Goal: Find specific page/section

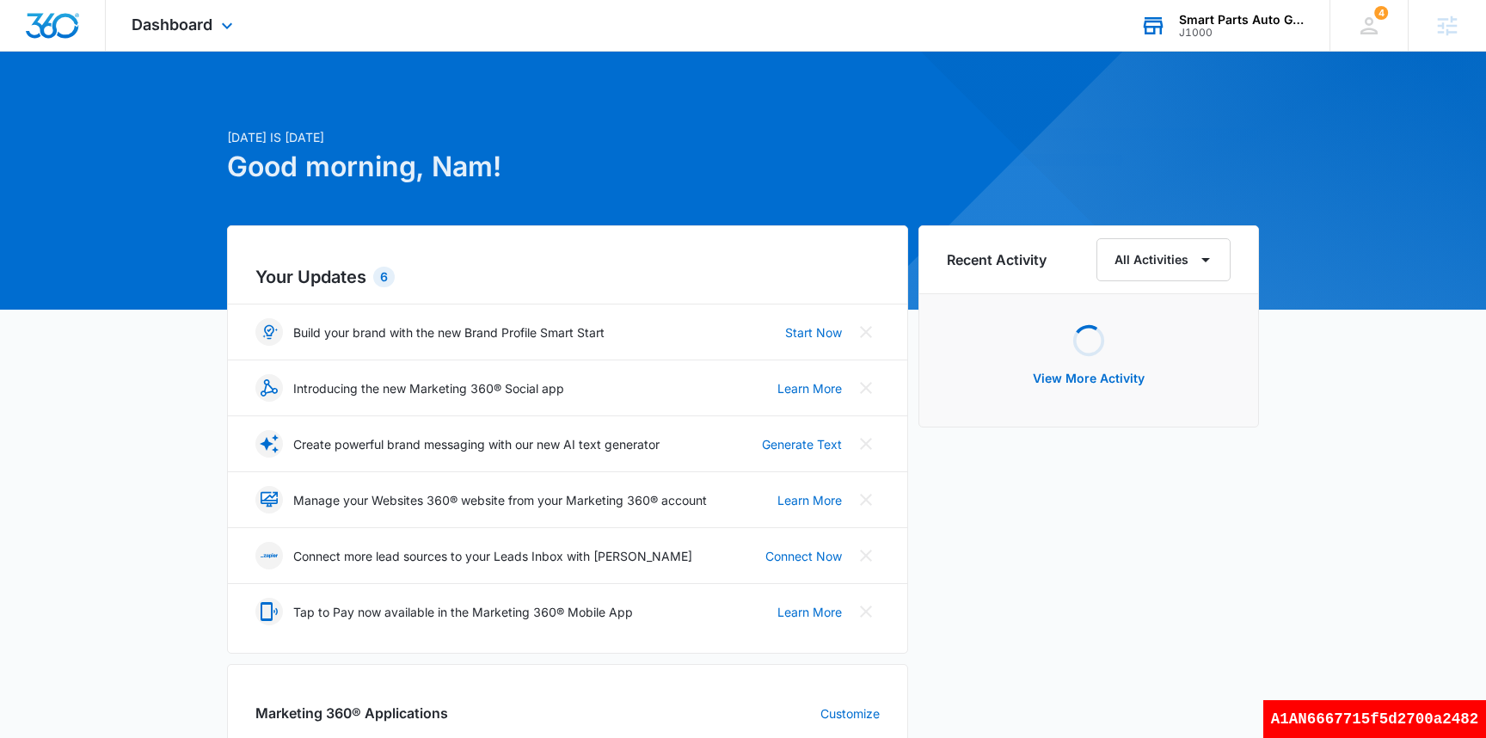
click at [1227, 30] on div "J1000" at bounding box center [1242, 33] width 126 height 12
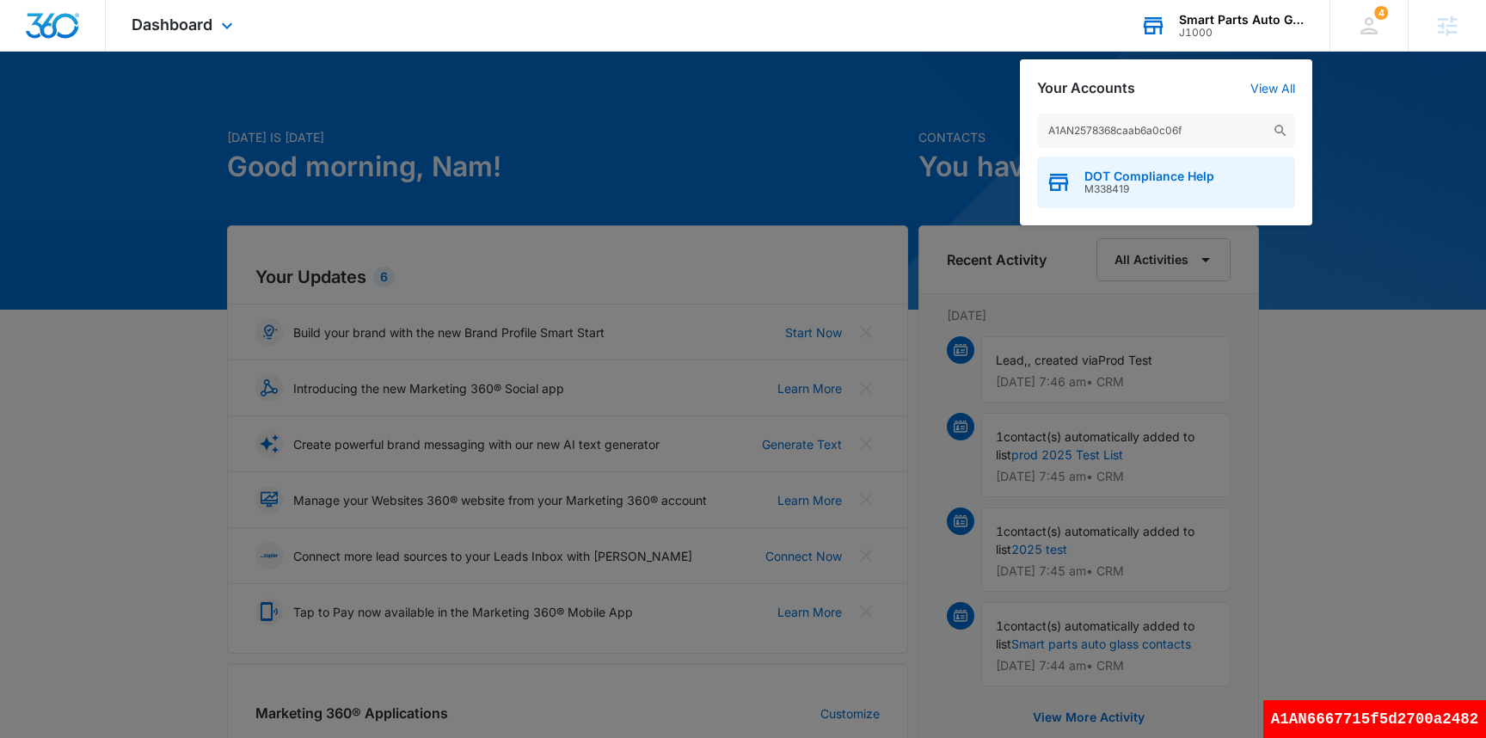
type input "A1AN2578368caab6a0c06f"
click at [1109, 196] on div "DOT Compliance Help M338419" at bounding box center [1166, 183] width 258 height 52
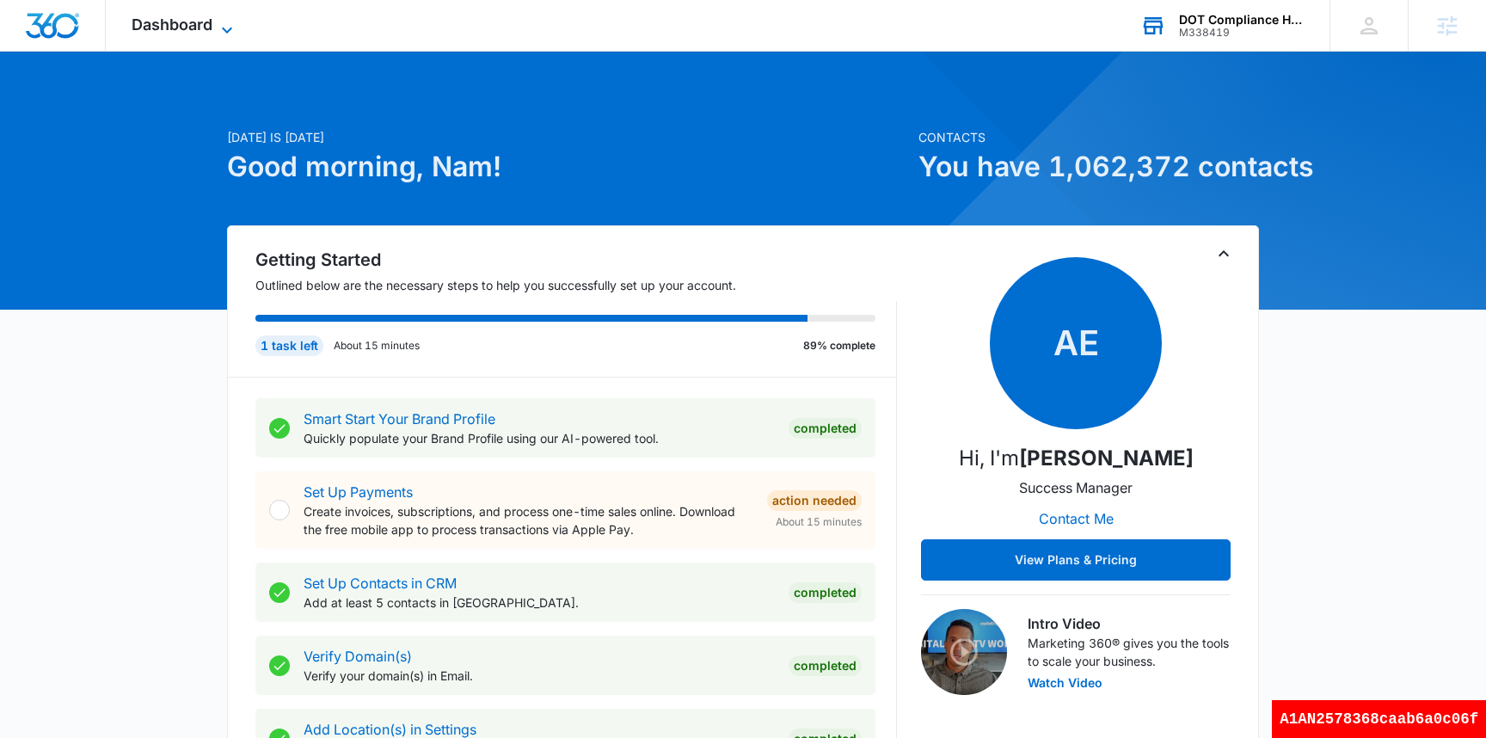
click at [163, 26] on span "Dashboard" at bounding box center [172, 24] width 81 height 18
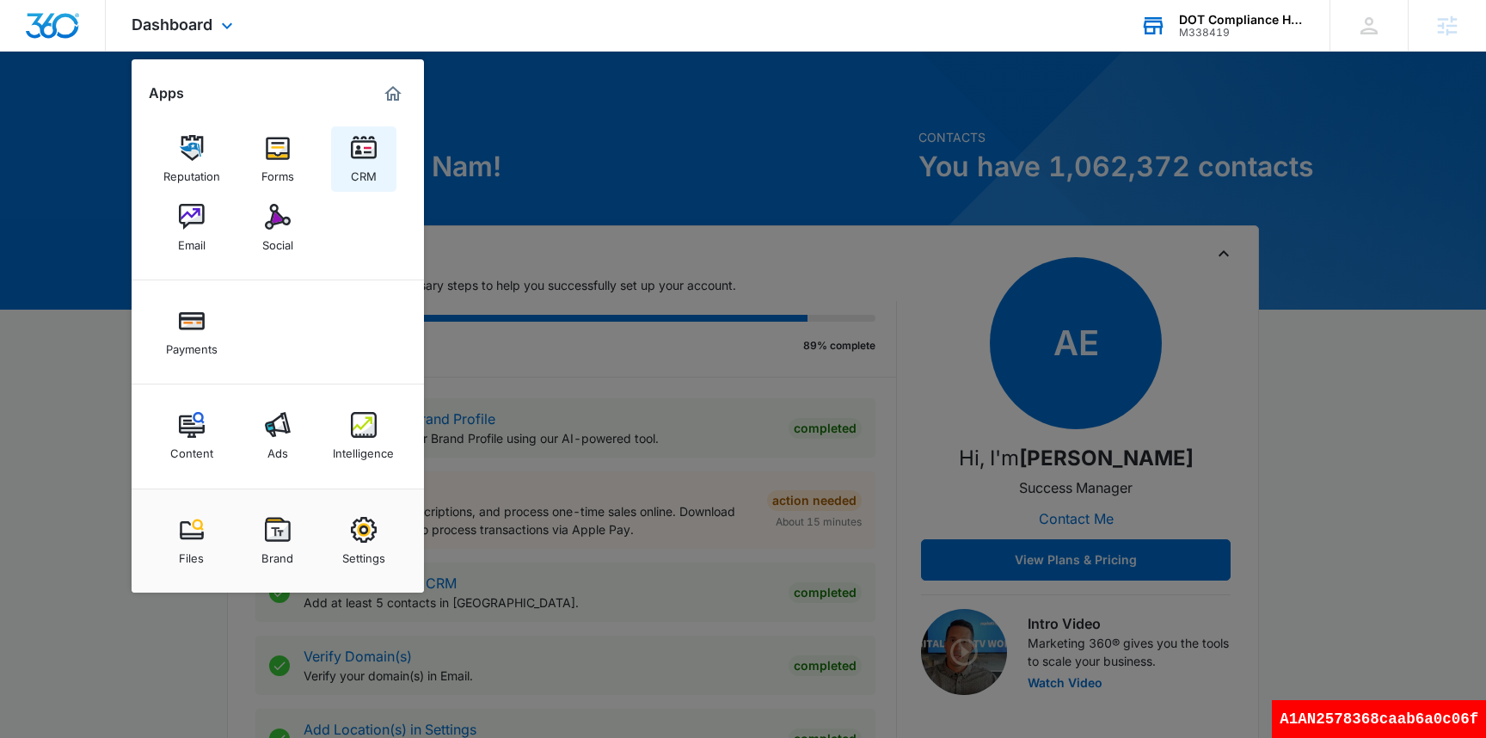
click at [371, 143] on img at bounding box center [364, 148] width 26 height 26
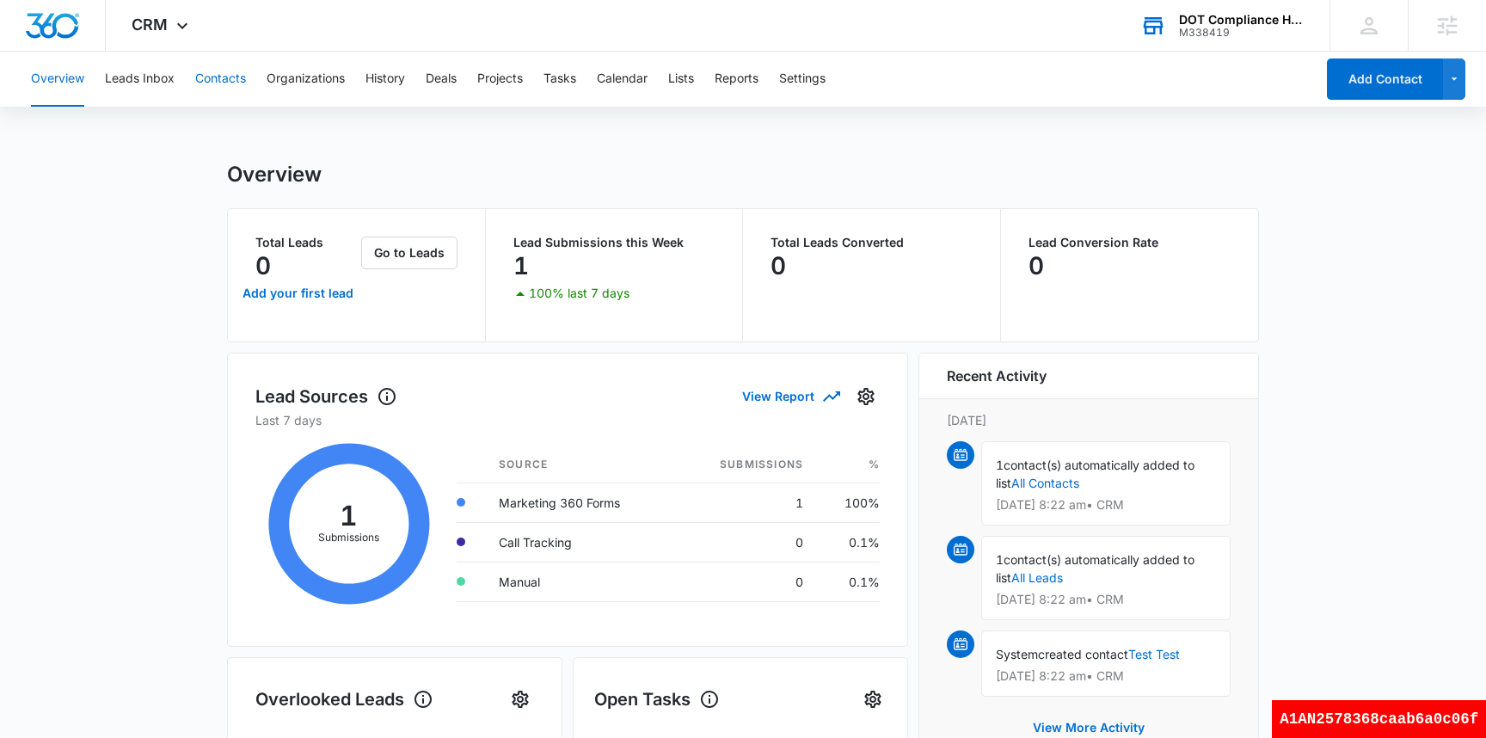
click at [223, 77] on button "Contacts" at bounding box center [220, 79] width 51 height 55
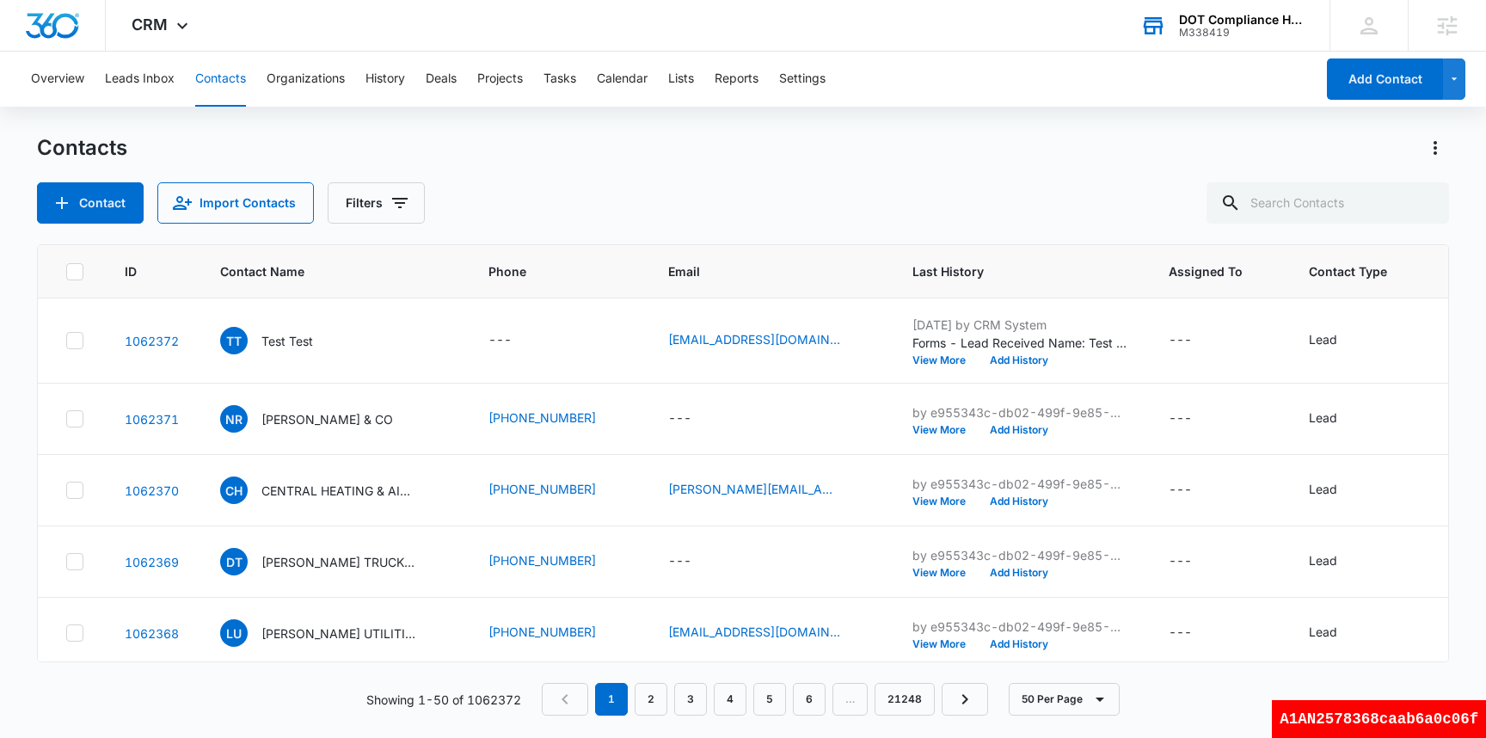
scroll to position [0, 445]
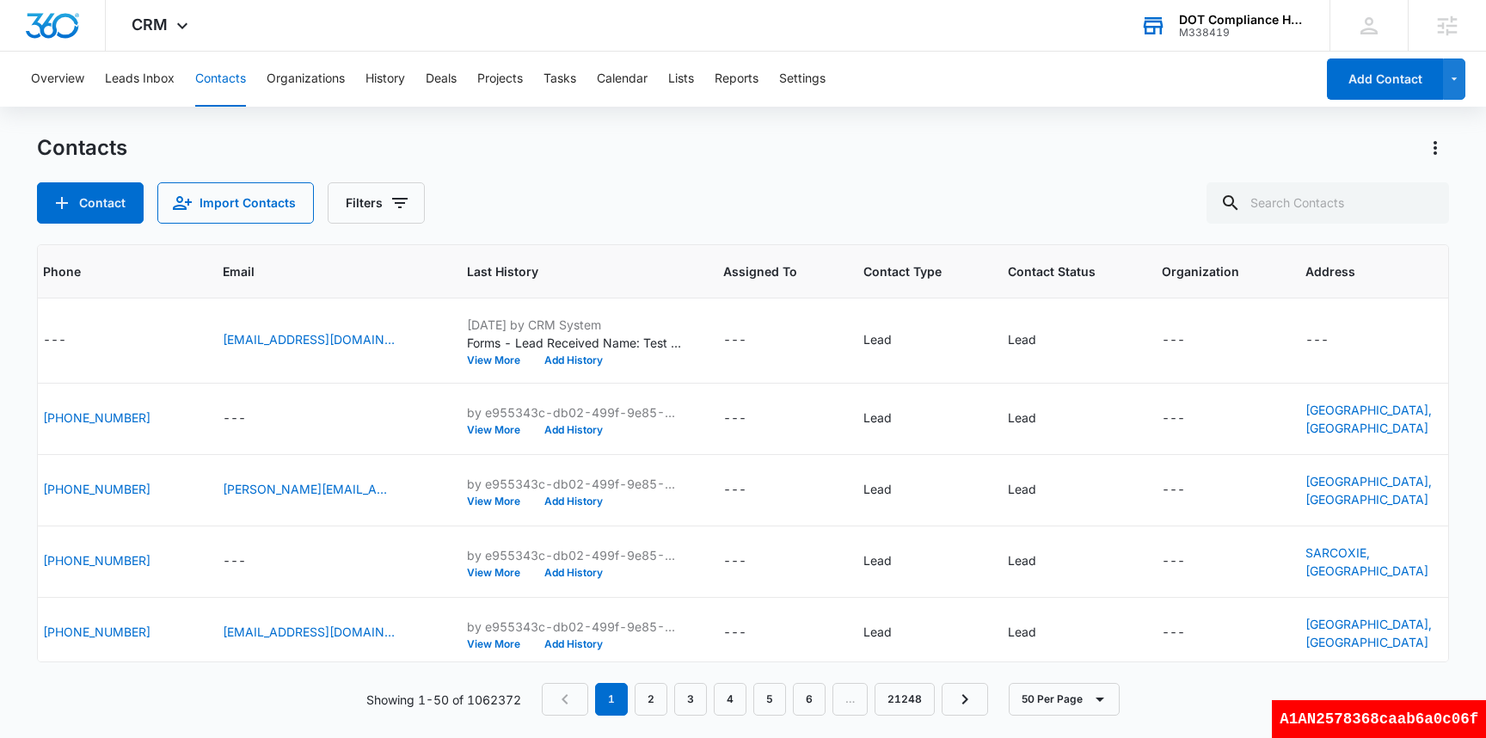
click at [1037, 143] on div "Contacts" at bounding box center [743, 148] width 1412 height 28
click at [1065, 152] on div "Contacts" at bounding box center [743, 148] width 1412 height 28
click at [931, 210] on div "Contact Import Contacts Filters" at bounding box center [743, 202] width 1412 height 41
